Goal: Task Accomplishment & Management: Use online tool/utility

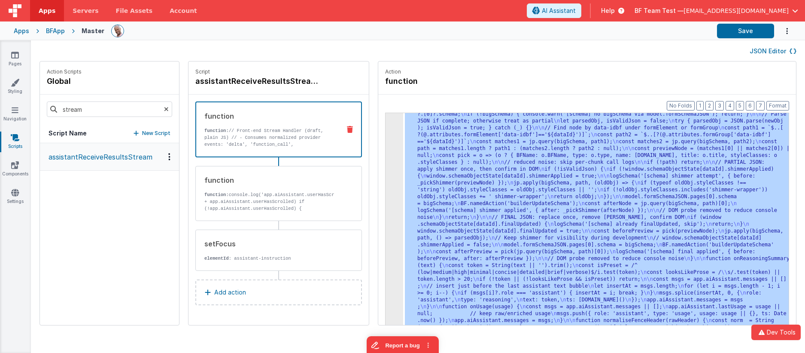
drag, startPoint x: 469, startPoint y: 161, endPoint x: 423, endPoint y: 154, distance: 45.7
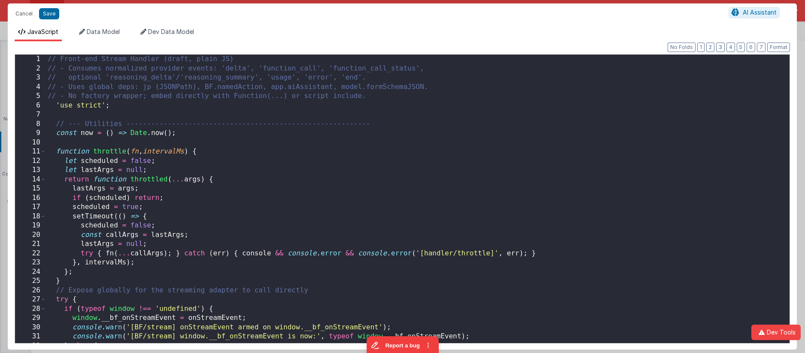
click at [377, 138] on div "// Front-end Stream Handler (draft, plain JS) // - Consumes normalized provider…" at bounding box center [418, 208] width 744 height 307
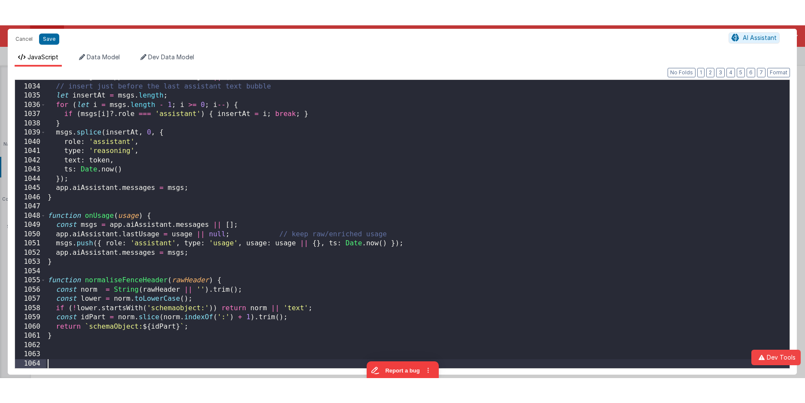
scroll to position [9535, 0]
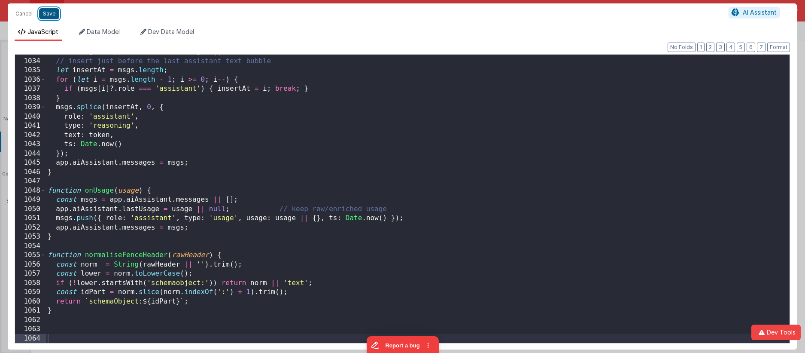
click at [46, 18] on button "Save" at bounding box center [49, 13] width 20 height 11
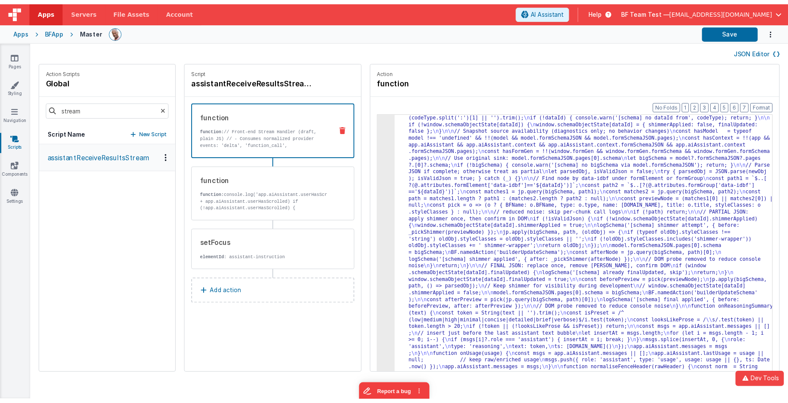
scroll to position [2254, 0]
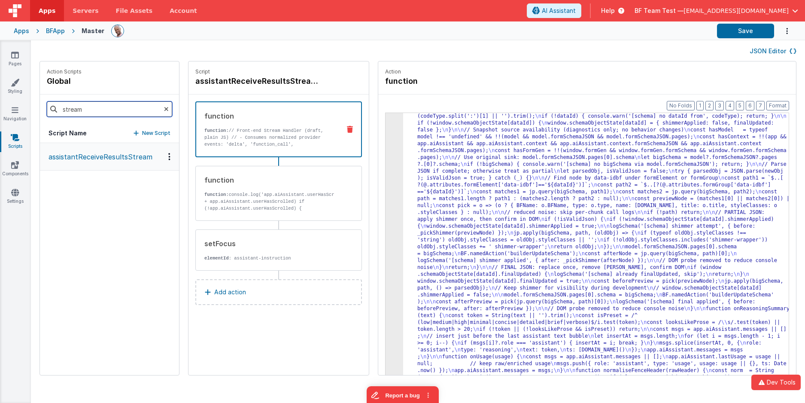
drag, startPoint x: 72, startPoint y: 108, endPoint x: 36, endPoint y: 107, distance: 36.1
click at [36, 107] on div "Action Scripts global stream Script Name New Script assistantReceiveResultsStre…" at bounding box center [418, 222] width 774 height 323
click at [85, 160] on p "assistantStop" at bounding box center [68, 157] width 51 height 10
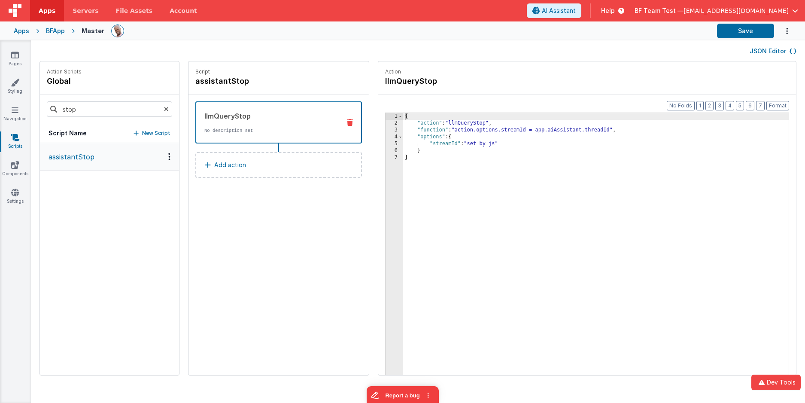
click at [490, 130] on div "{ "action" : "llmQueryStop" , "function" : "action.options.streamId = app.aiAss…" at bounding box center [602, 264] width 399 height 302
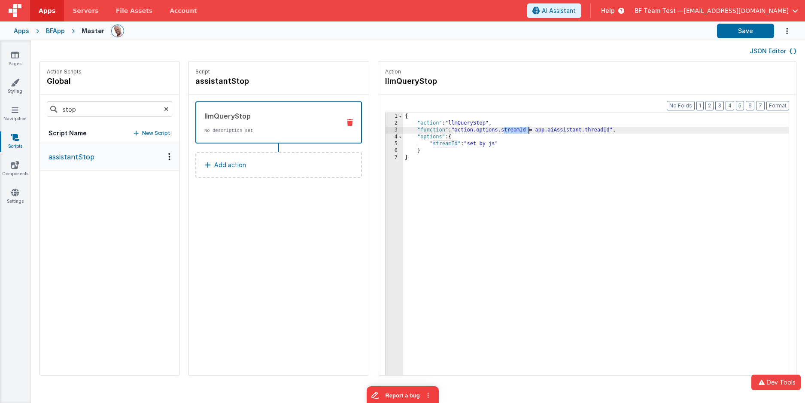
click at [490, 130] on div "{ "action" : "llmQueryStop" , "function" : "action.options.streamId = app.aiAss…" at bounding box center [602, 264] width 399 height 302
click at [575, 131] on div "{ "action" : "llmQueryStop" , "function" : "action.options.streamId = app.aiAss…" at bounding box center [602, 264] width 399 height 302
click at [749, 30] on button "Save" at bounding box center [745, 31] width 57 height 15
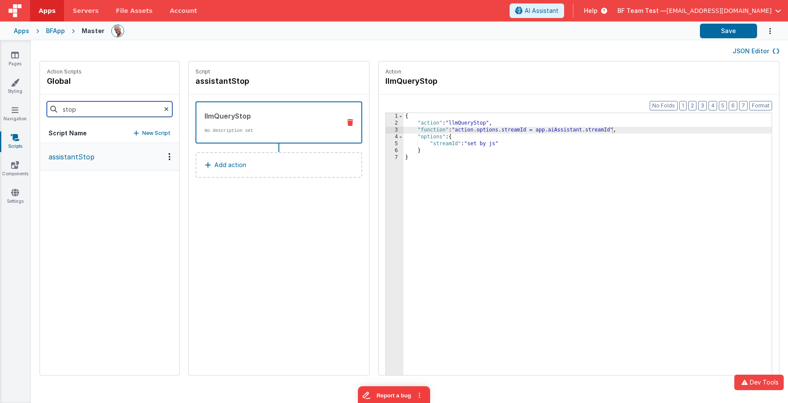
drag, startPoint x: 96, startPoint y: 107, endPoint x: 78, endPoint y: 100, distance: 19.9
click at [50, 106] on div "stop" at bounding box center [109, 108] width 139 height 29
click at [111, 164] on button "assistantReceiveResultsStream" at bounding box center [109, 157] width 139 height 28
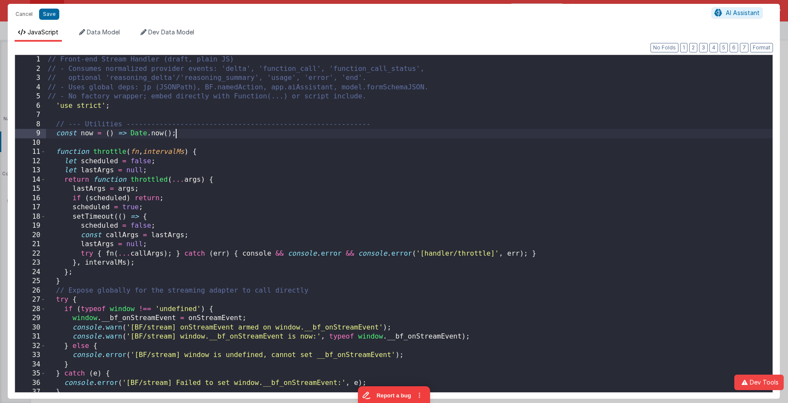
click at [380, 134] on div "// Front-end Stream Handler (draft, plain JS) // - Consumes normalized provider…" at bounding box center [409, 233] width 726 height 356
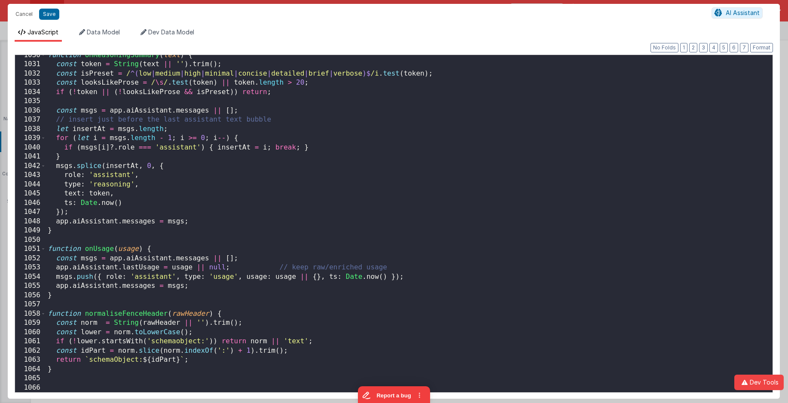
scroll to position [9523, 0]
click at [45, 9] on button "Save" at bounding box center [49, 14] width 20 height 11
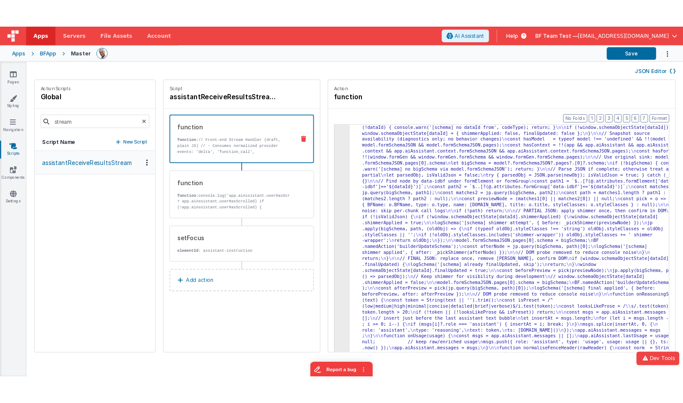
scroll to position [2295, 0]
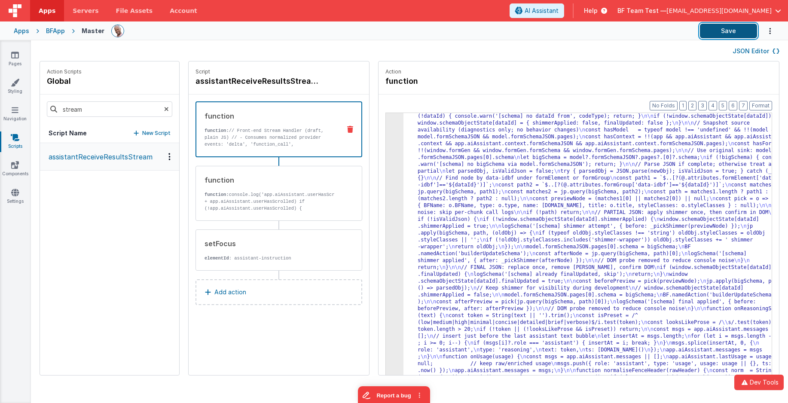
click at [723, 31] on button "Save" at bounding box center [728, 31] width 57 height 15
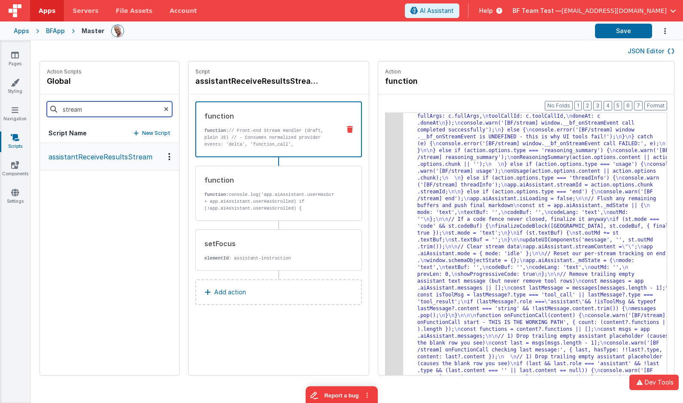
drag, startPoint x: 75, startPoint y: 108, endPoint x: 34, endPoint y: 104, distance: 40.9
click at [34, 104] on div "Action Scripts global stream Script Name New Script assistantReceiveResultsStre…" at bounding box center [357, 222] width 652 height 323
type input "stop"
click at [102, 155] on button "assistantStop" at bounding box center [109, 157] width 139 height 28
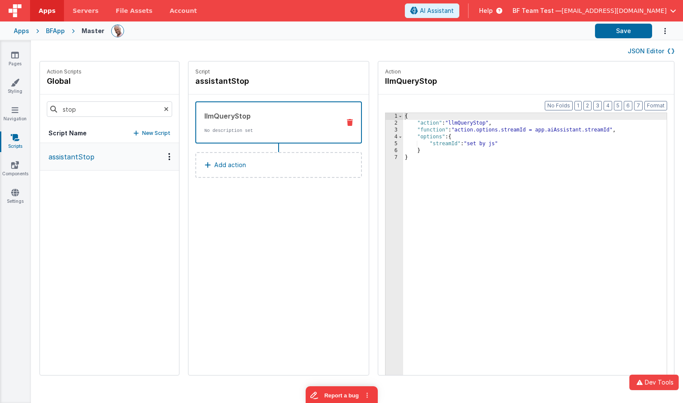
click at [231, 164] on button "Add action" at bounding box center [278, 165] width 167 height 26
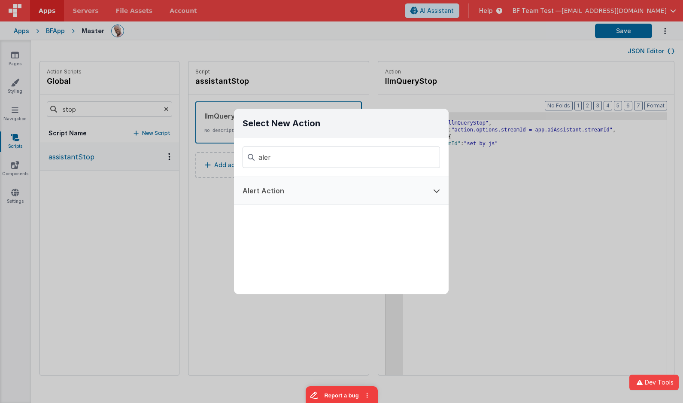
type input "aler"
click at [296, 186] on button "Alert Action" at bounding box center [329, 190] width 191 height 27
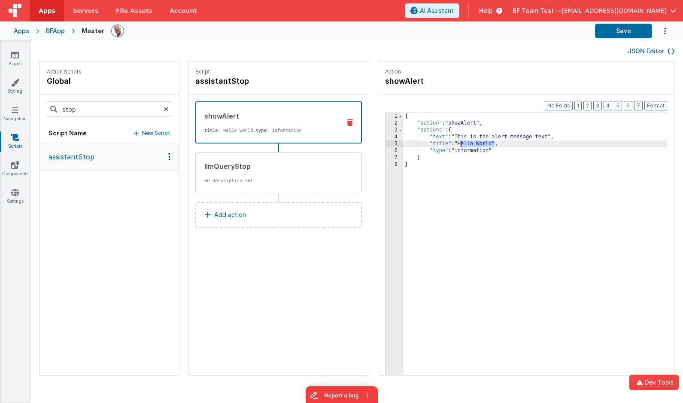
drag, startPoint x: 469, startPoint y: 142, endPoint x: 436, endPoint y: 141, distance: 33.5
click at [436, 141] on div "{ "action" : "showAlert" , "options" : { "text" : "This is the alert message te…" at bounding box center [541, 264] width 277 height 302
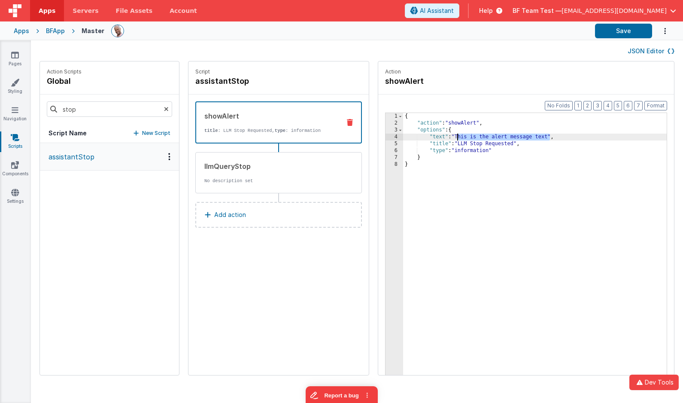
drag, startPoint x: 523, startPoint y: 138, endPoint x: 439, endPoint y: 137, distance: 83.7
click at [433, 137] on div "{ "action" : "showAlert" , "options" : { "text" : "This is the alert message te…" at bounding box center [541, 264] width 277 height 302
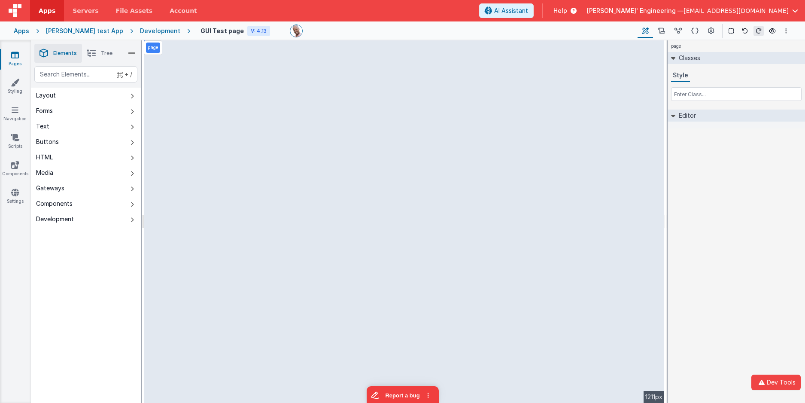
click at [739, 144] on div "page Classes Style Editor DEV: Focus DEV: builderToggleConditionalCSS DEV: Remo…" at bounding box center [736, 221] width 137 height 362
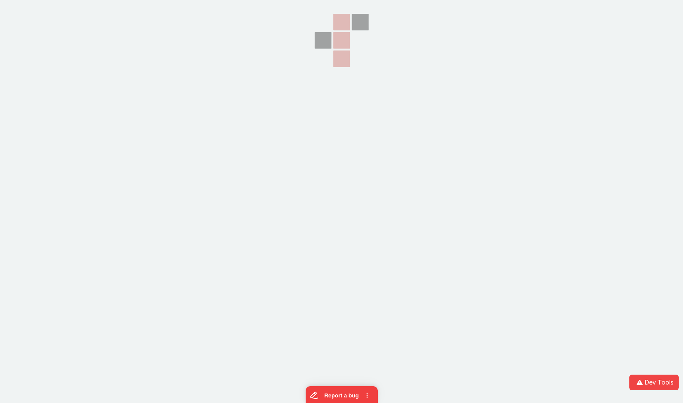
click at [219, 37] on section at bounding box center [341, 100] width 683 height 201
